Goal: Use online tool/utility: Utilize a website feature to perform a specific function

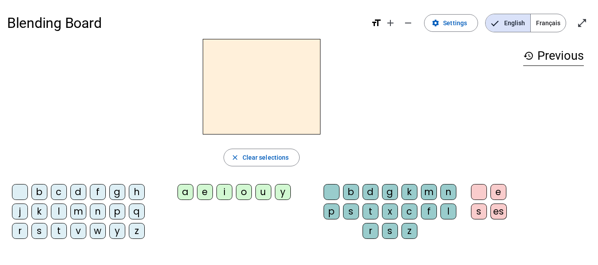
click at [186, 194] on div "a" at bounding box center [186, 192] width 16 height 16
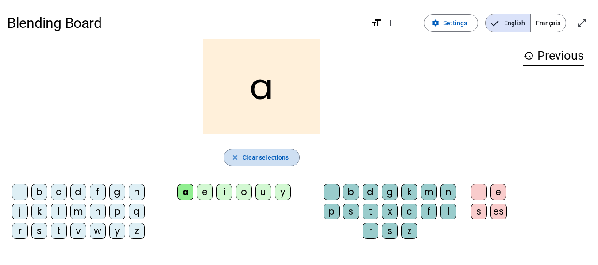
click at [245, 152] on span "Clear selections" at bounding box center [266, 157] width 47 height 11
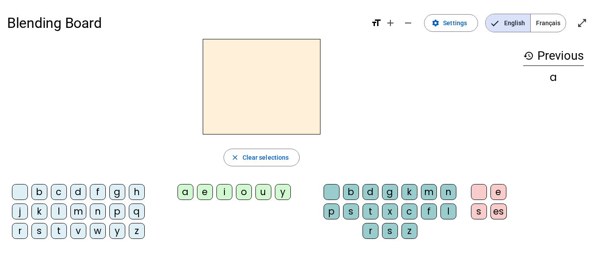
click at [198, 193] on div "e" at bounding box center [205, 192] width 16 height 16
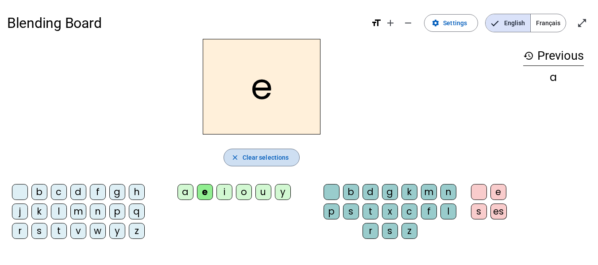
click at [257, 158] on span "Clear selections" at bounding box center [266, 157] width 47 height 11
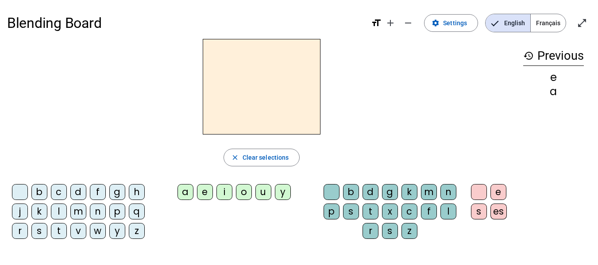
click at [225, 190] on div "i" at bounding box center [225, 192] width 16 height 16
click at [257, 163] on span "button" at bounding box center [262, 157] width 76 height 21
click at [240, 188] on div "o" at bounding box center [244, 192] width 16 height 16
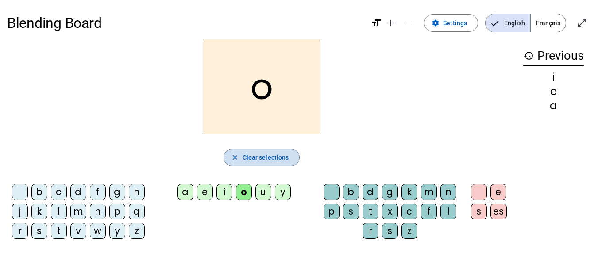
click at [271, 165] on span "button" at bounding box center [262, 157] width 76 height 21
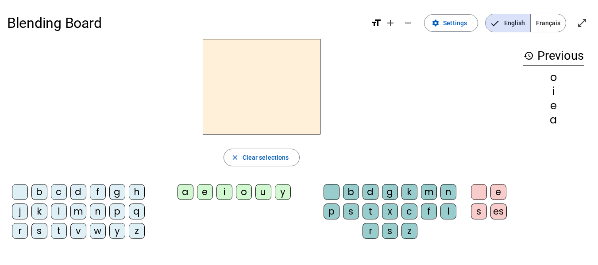
click at [268, 192] on div "u" at bounding box center [264, 192] width 16 height 16
click at [286, 190] on div "y" at bounding box center [283, 192] width 16 height 16
